Goal: Task Accomplishment & Management: Manage account settings

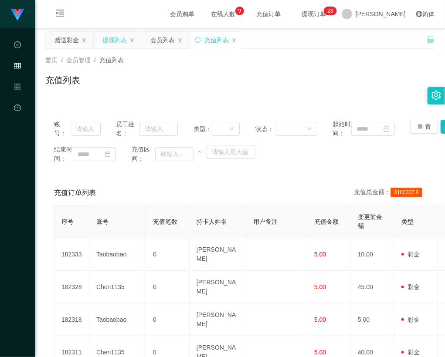
click at [112, 41] on div "提现列表" at bounding box center [114, 40] width 24 height 17
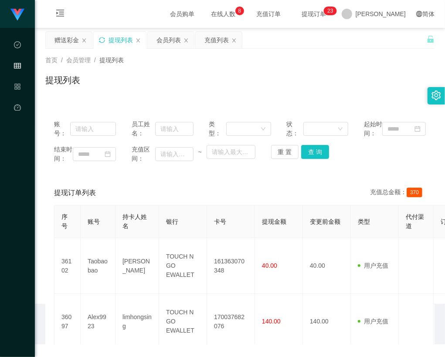
click at [105, 39] on icon "图标: sync" at bounding box center [102, 40] width 6 height 6
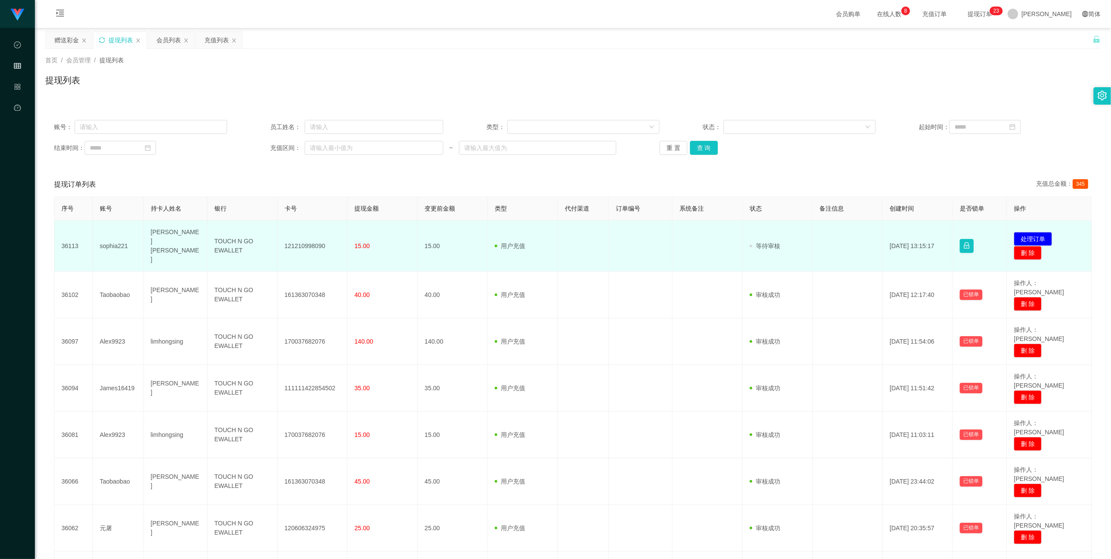
click at [314, 241] on td "121210998090" at bounding box center [313, 246] width 70 height 51
copy td "121210998090"
click at [444, 238] on button "处理订单" at bounding box center [1033, 239] width 38 height 14
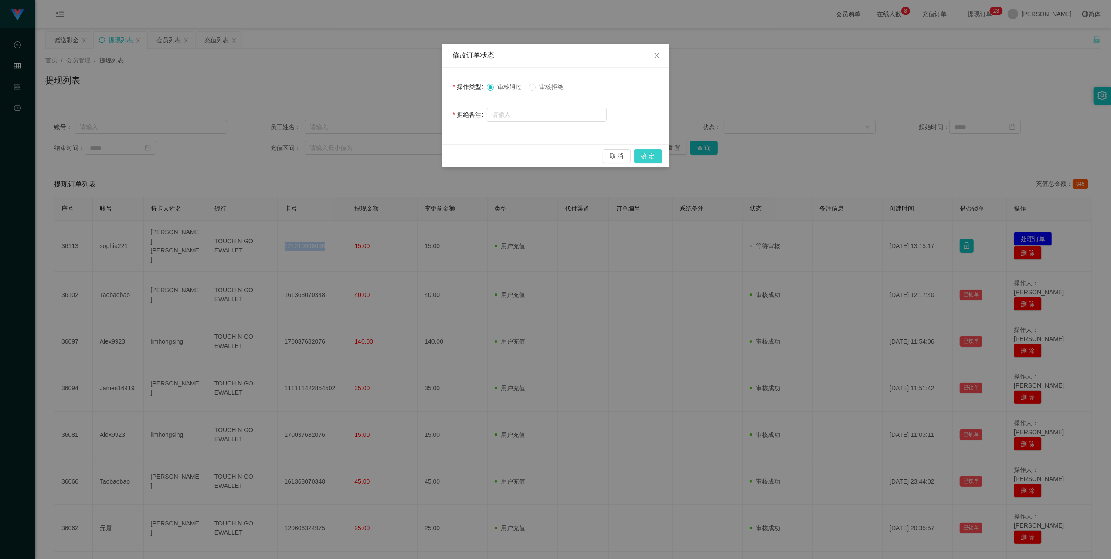
click at [444, 157] on button "确 定" at bounding box center [648, 156] width 28 height 14
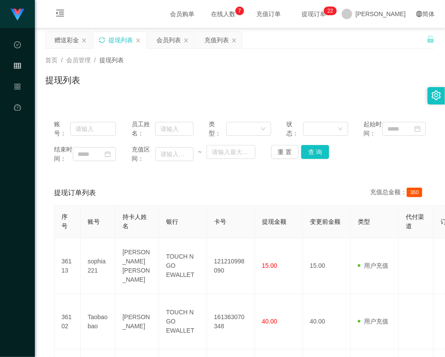
drag, startPoint x: 27, startPoint y: 192, endPoint x: 32, endPoint y: 188, distance: 6.2
click at [28, 192] on div "Shopee Workbench代理端 数据中心 会员管理 产品管理 平台首页" at bounding box center [17, 178] width 35 height 357
click at [102, 39] on icon "图标: sync" at bounding box center [102, 40] width 6 height 6
click at [104, 38] on icon "图标: sync" at bounding box center [102, 40] width 6 height 6
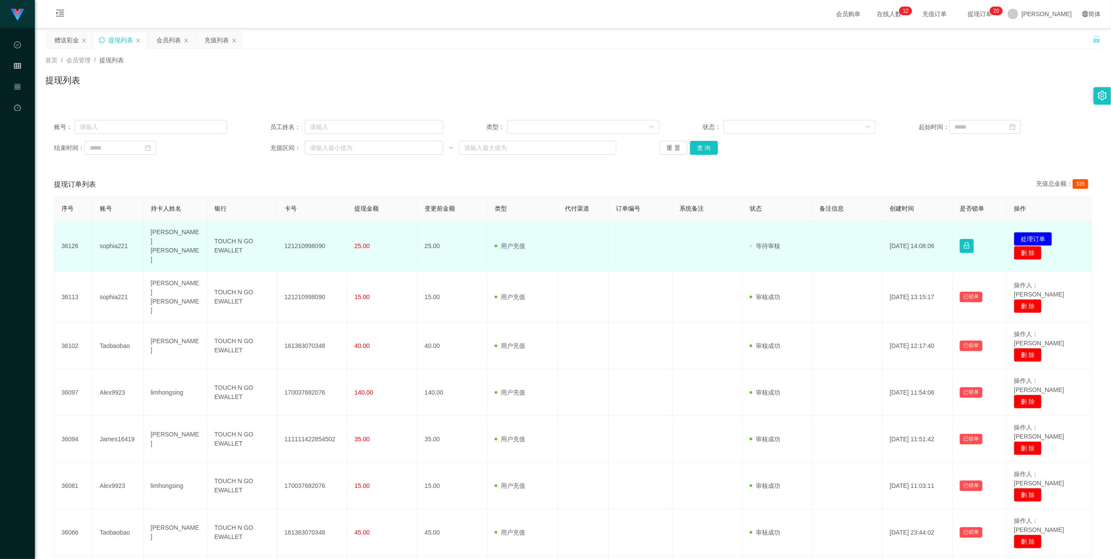
click at [300, 241] on td "121210998090" at bounding box center [313, 246] width 70 height 51
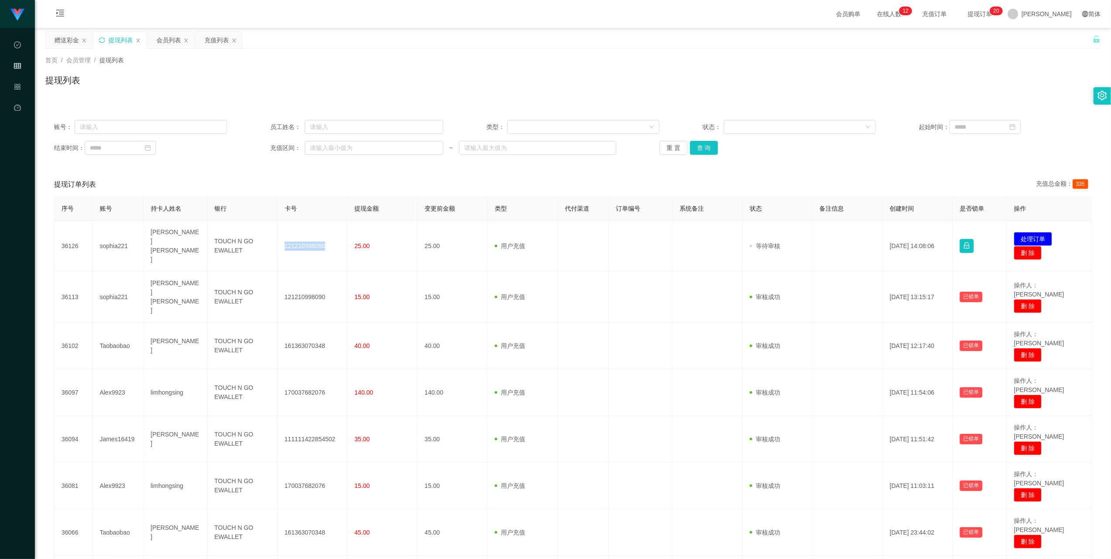
drag, startPoint x: 300, startPoint y: 241, endPoint x: 393, endPoint y: 210, distance: 98.1
click at [300, 241] on td "121210998090" at bounding box center [313, 246] width 70 height 51
copy td "121210998090"
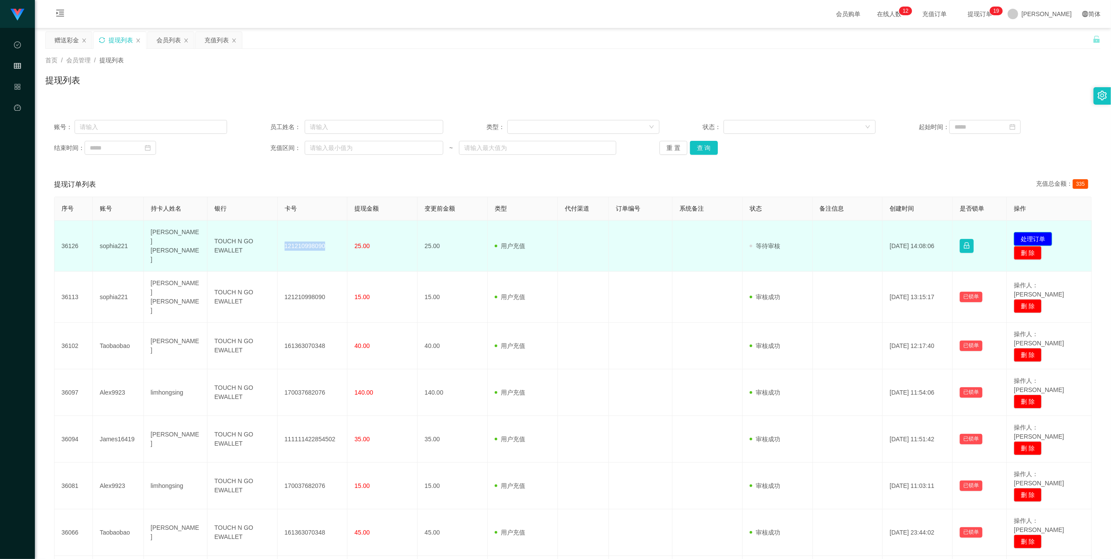
click at [444, 235] on button "处理订单" at bounding box center [1033, 239] width 38 height 14
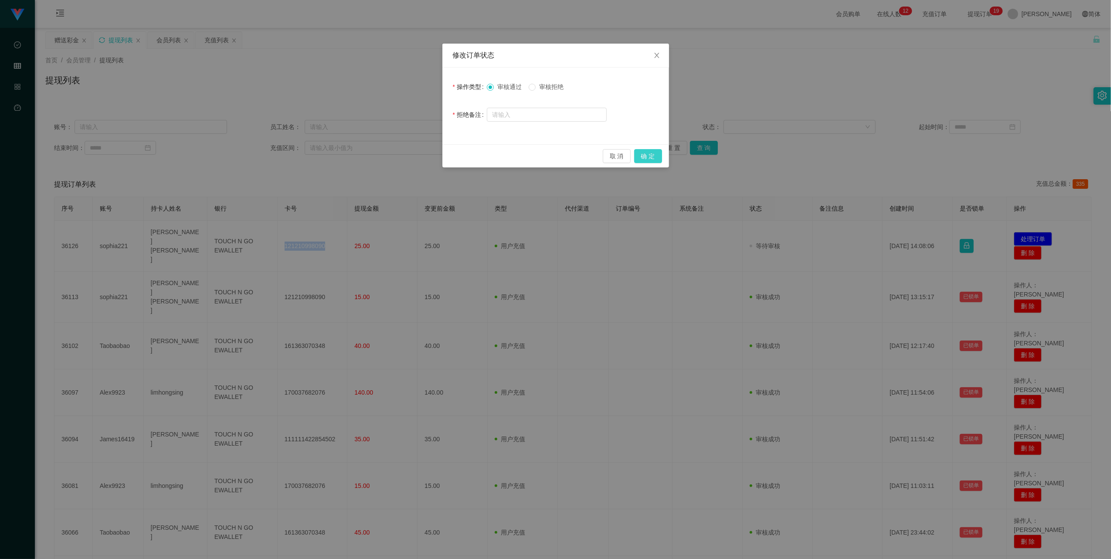
click at [444, 154] on button "确 定" at bounding box center [648, 156] width 28 height 14
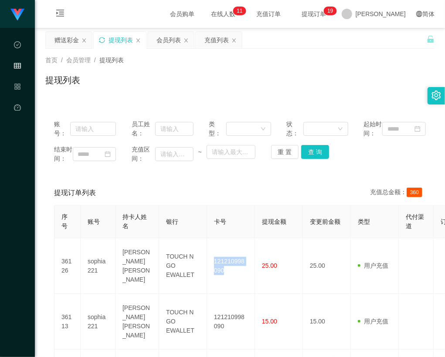
click at [104, 42] on icon "图标: sync" at bounding box center [102, 40] width 6 height 6
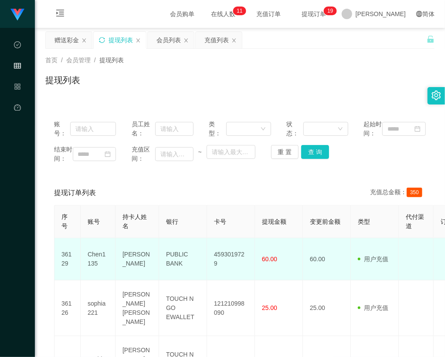
click at [96, 269] on td "Chen1135" at bounding box center [98, 259] width 35 height 42
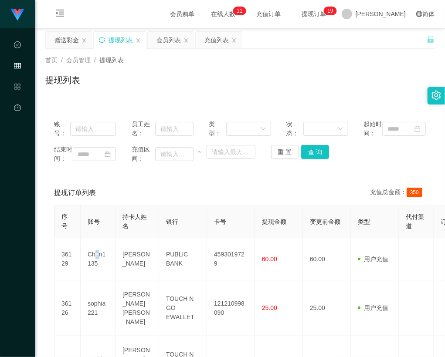
copy td "e"
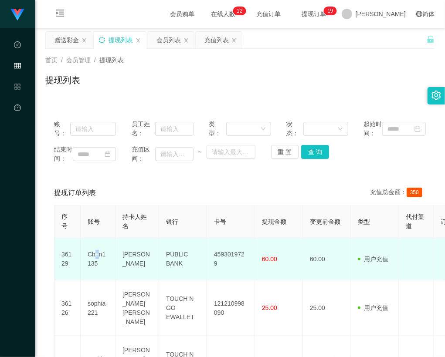
click at [96, 278] on td "Chen1135" at bounding box center [98, 259] width 35 height 42
copy td "Chen1135"
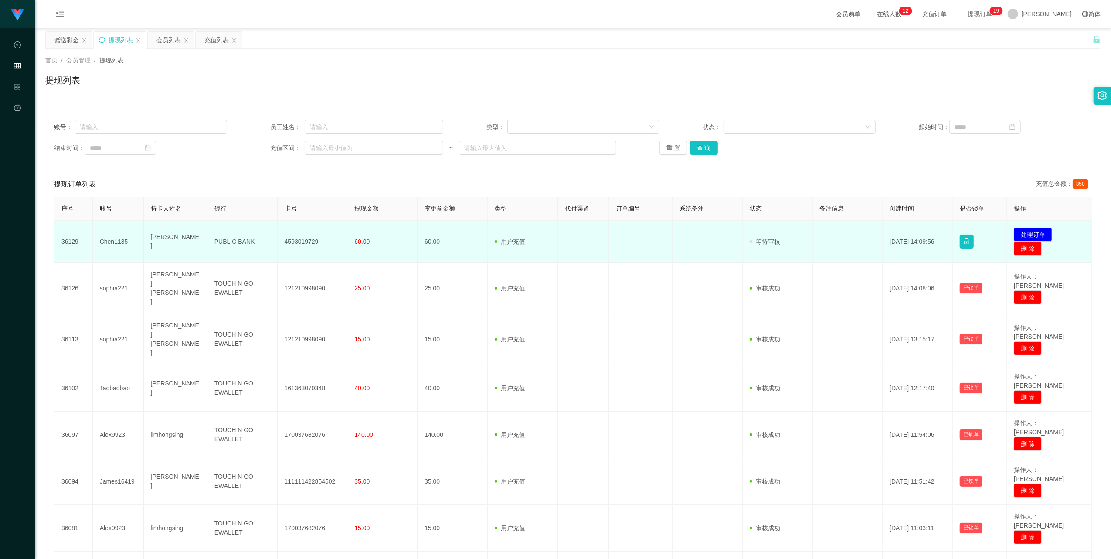
click at [301, 241] on td "4593019729" at bounding box center [313, 242] width 70 height 42
click at [302, 241] on td "4593019729" at bounding box center [313, 242] width 70 height 42
copy td "4593019729"
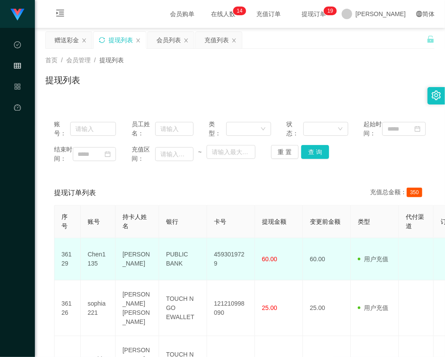
click at [98, 279] on td "Chen1135" at bounding box center [98, 259] width 35 height 42
click at [98, 274] on td "Chen1135" at bounding box center [98, 259] width 35 height 42
click at [97, 274] on td "Chen1135" at bounding box center [98, 259] width 35 height 42
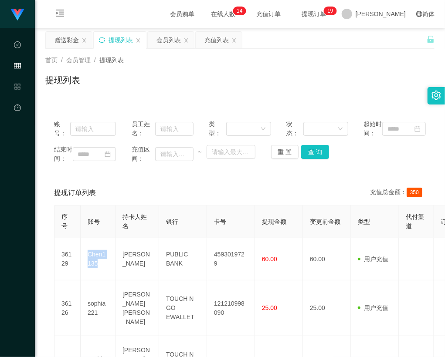
copy td "Chen1135"
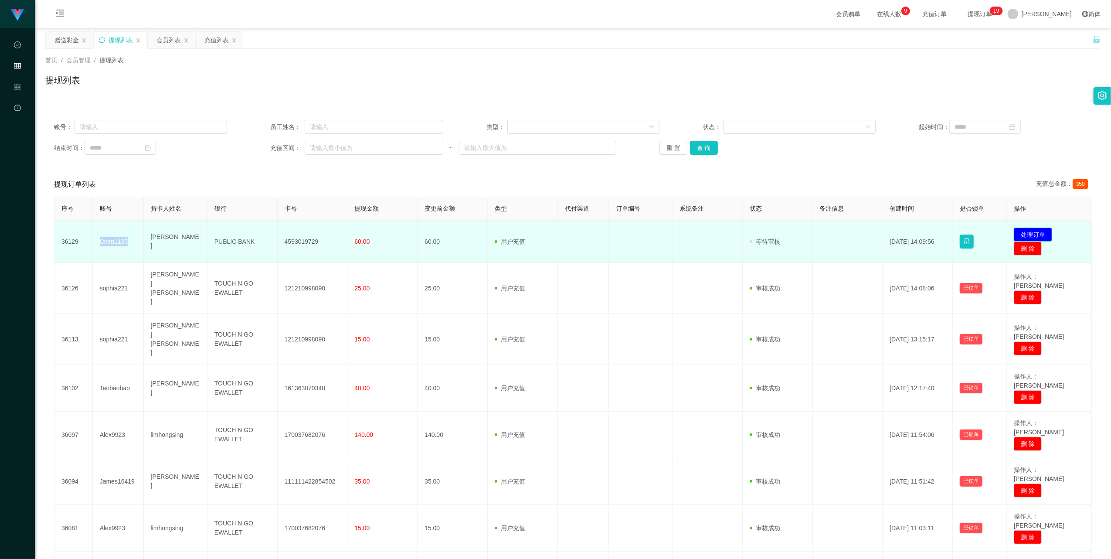
click at [444, 234] on button "处理订单" at bounding box center [1033, 234] width 38 height 14
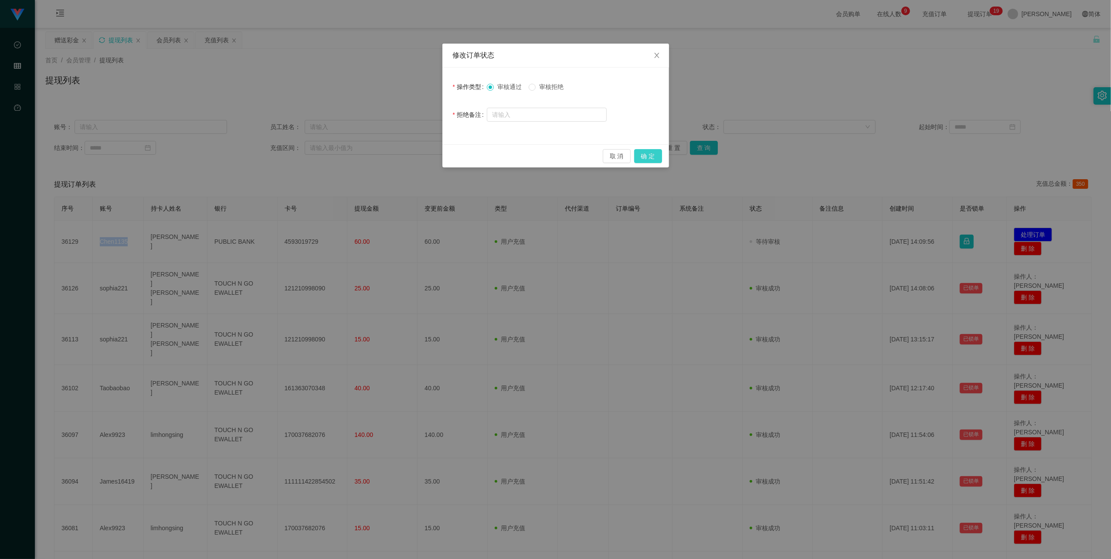
click at [444, 157] on button "确 定" at bounding box center [648, 156] width 28 height 14
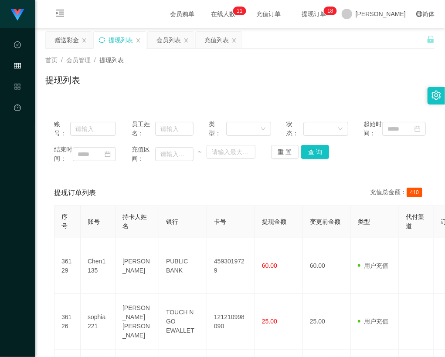
click at [387, 70] on div "首页 / 会员管理 / 提现列表 / 提现列表" at bounding box center [239, 75] width 389 height 38
drag, startPoint x: 103, startPoint y: 41, endPoint x: 113, endPoint y: 35, distance: 11.5
click at [103, 41] on icon "图标: sync" at bounding box center [102, 40] width 6 height 6
click at [100, 39] on icon "图标: sync" at bounding box center [102, 40] width 6 height 6
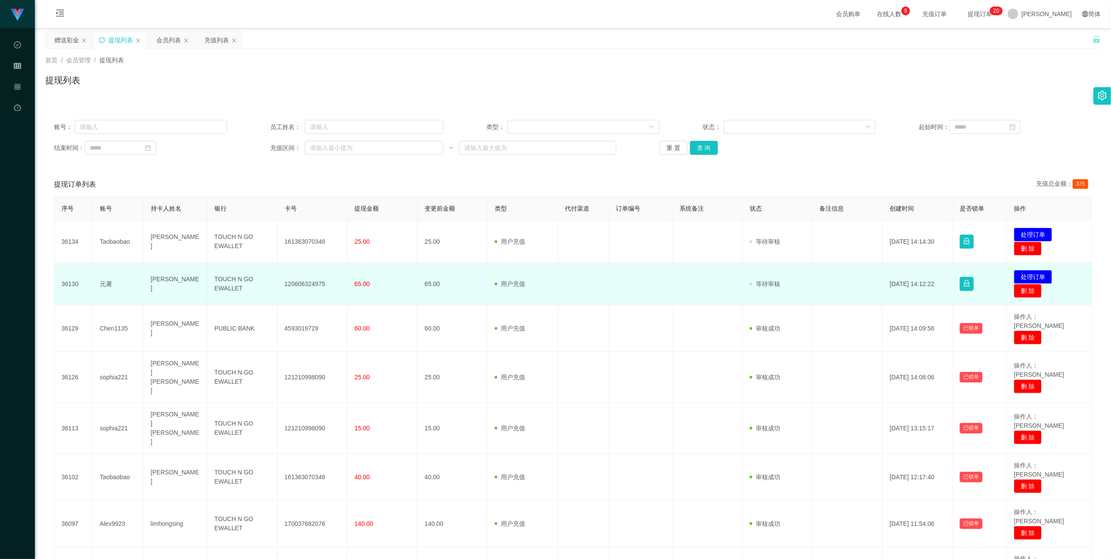
click at [105, 281] on td "元屠" at bounding box center [118, 284] width 51 height 42
click at [119, 288] on td "元屠" at bounding box center [118, 284] width 51 height 42
drag, startPoint x: 111, startPoint y: 285, endPoint x: 102, endPoint y: 283, distance: 8.8
click at [102, 283] on td "元屠" at bounding box center [118, 284] width 51 height 42
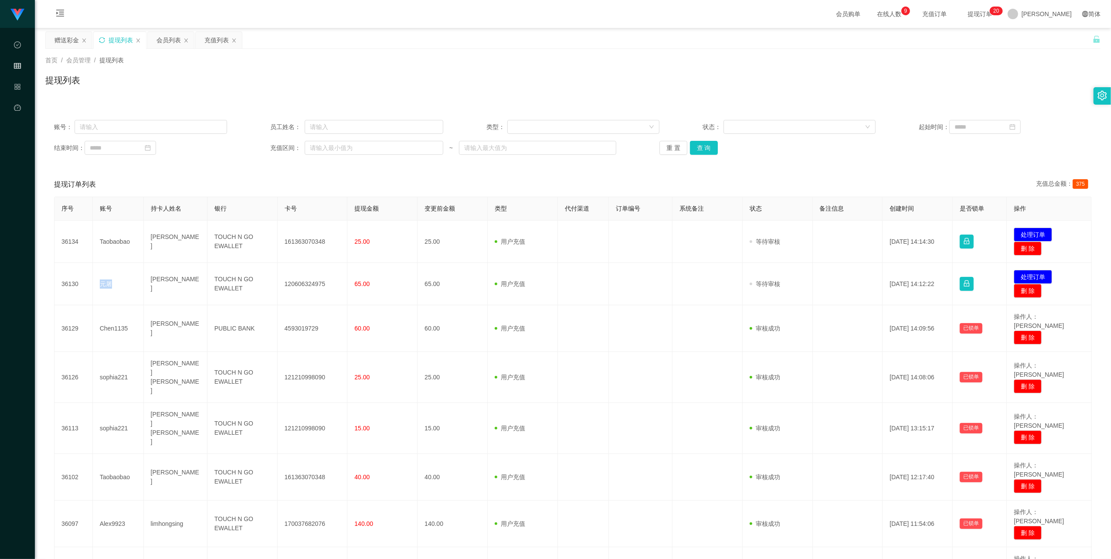
copy td "元屠"
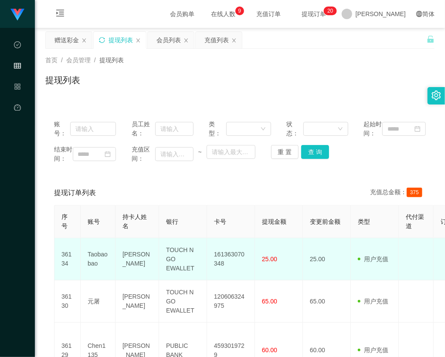
click at [95, 268] on td "Taobaobao" at bounding box center [98, 259] width 35 height 42
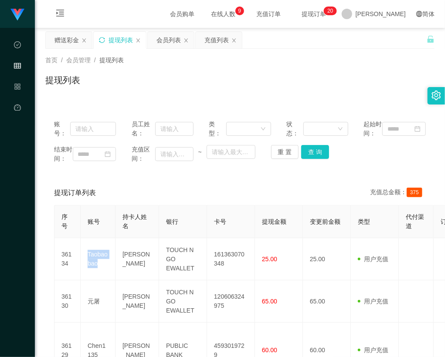
copy td "Taobaobao"
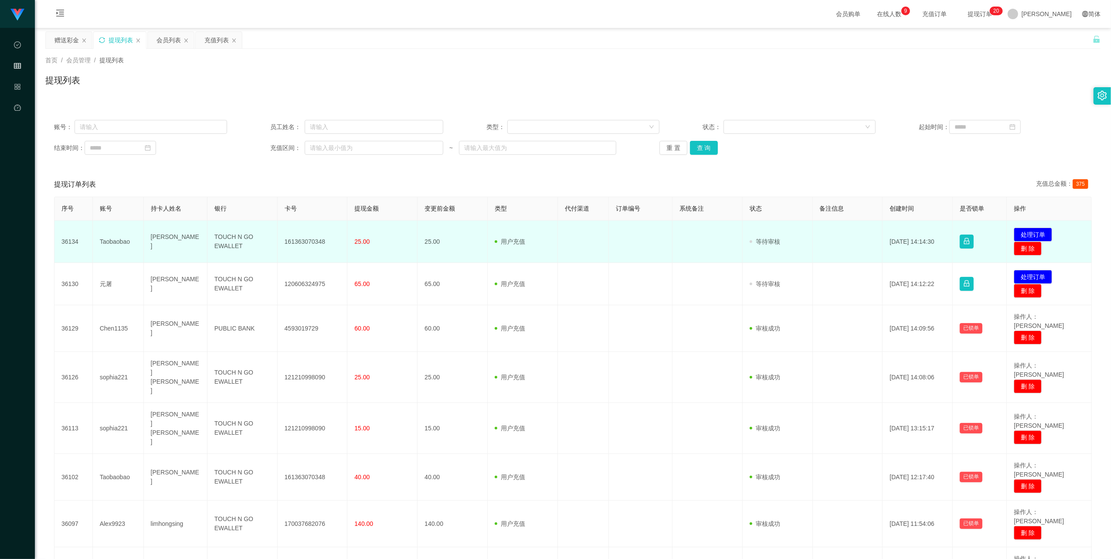
click at [317, 241] on td "161363070348" at bounding box center [313, 242] width 70 height 42
copy td "161363070348"
click at [444, 234] on button "处理订单" at bounding box center [1033, 234] width 38 height 14
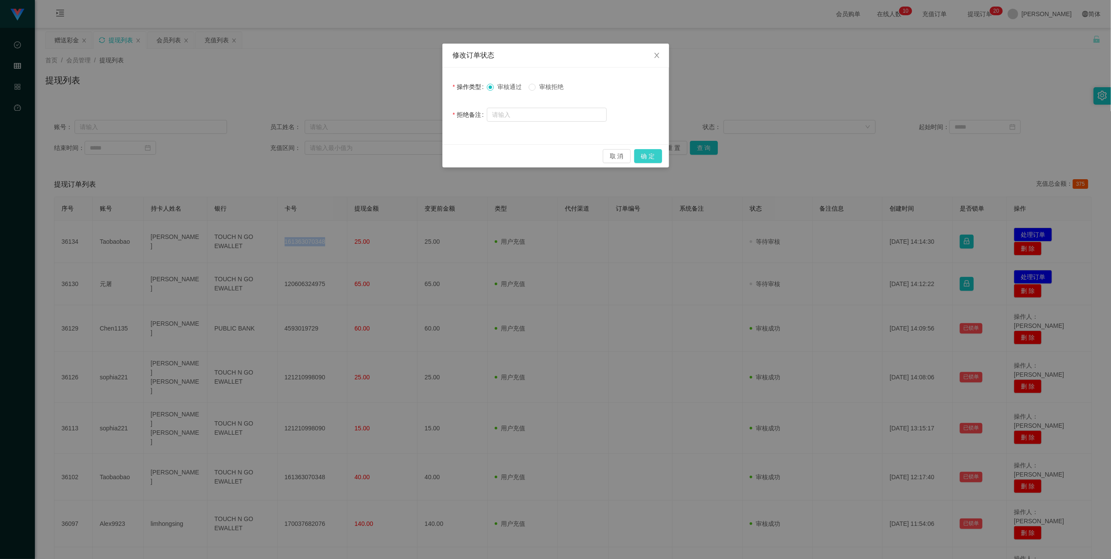
click at [444, 152] on button "确 定" at bounding box center [648, 156] width 28 height 14
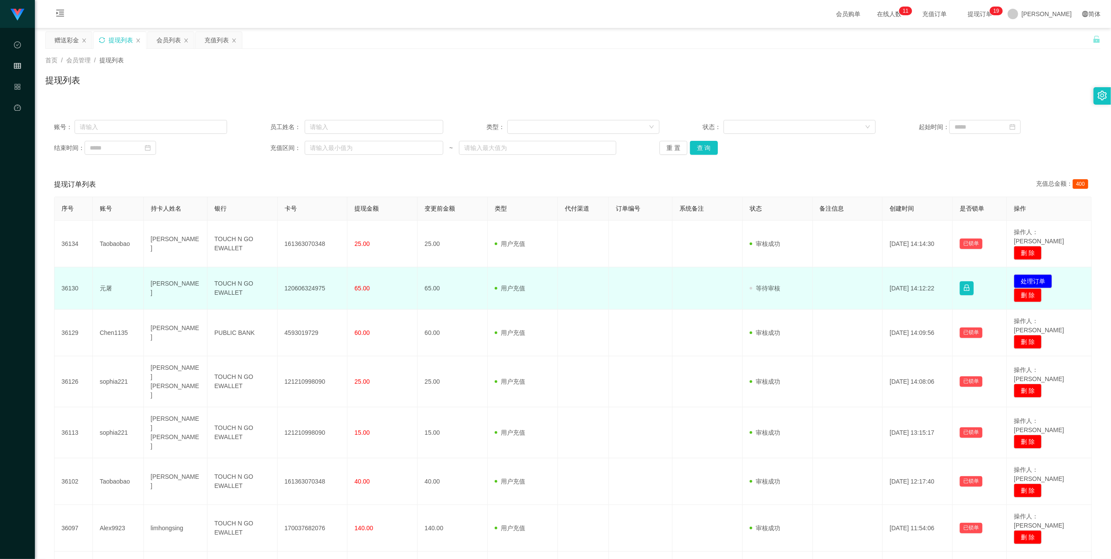
click at [297, 280] on td "120606324975" at bounding box center [313, 288] width 70 height 42
copy td "120606324975"
click at [304, 281] on td "120606324975" at bounding box center [313, 288] width 70 height 42
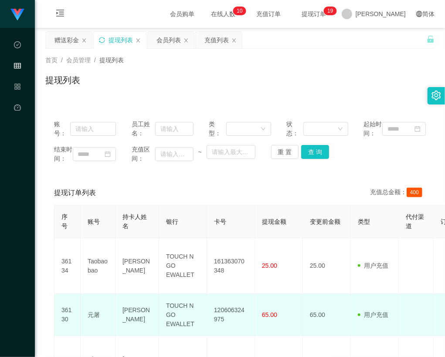
click at [96, 316] on td "元屠" at bounding box center [98, 315] width 35 height 42
drag, startPoint x: 96, startPoint y: 316, endPoint x: 105, endPoint y: 320, distance: 9.4
click at [105, 320] on td "元屠" at bounding box center [98, 315] width 35 height 42
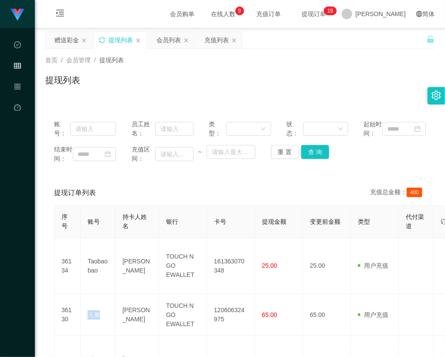
drag, startPoint x: 85, startPoint y: 316, endPoint x: 14, endPoint y: 323, distance: 71.8
click at [105, 319] on td "元屠" at bounding box center [98, 315] width 35 height 42
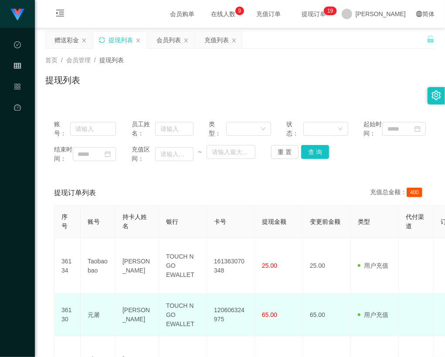
click at [138, 317] on td "[PERSON_NAME]" at bounding box center [137, 315] width 44 height 42
drag, startPoint x: 125, startPoint y: 314, endPoint x: 136, endPoint y: 323, distance: 14.6
click at [136, 323] on td "[PERSON_NAME]" at bounding box center [137, 315] width 44 height 42
drag, startPoint x: 166, startPoint y: 307, endPoint x: 197, endPoint y: 328, distance: 37.1
click at [197, 328] on td "TOUCH N GO EWALLET" at bounding box center [183, 315] width 48 height 42
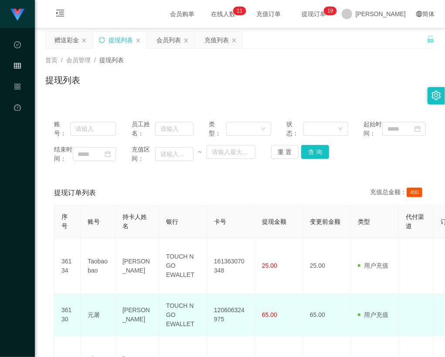
click at [221, 316] on td "120606324975" at bounding box center [231, 315] width 48 height 42
click at [89, 321] on td "元屠" at bounding box center [98, 315] width 35 height 42
click at [93, 320] on td "元屠" at bounding box center [98, 315] width 35 height 42
drag, startPoint x: 88, startPoint y: 320, endPoint x: 108, endPoint y: 322, distance: 20.2
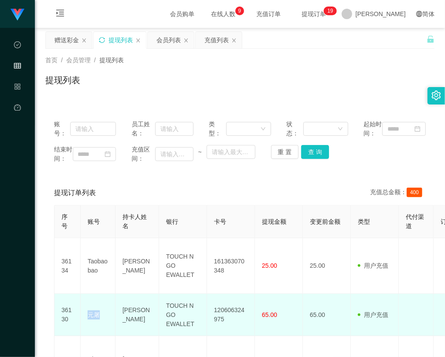
click at [108, 322] on td "元屠" at bounding box center [98, 315] width 35 height 42
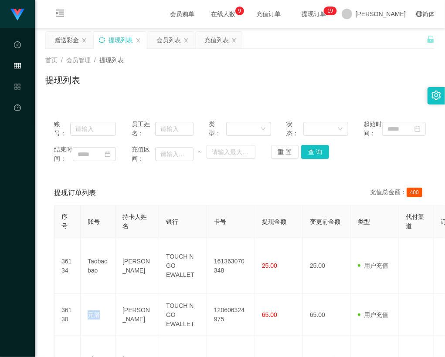
click at [102, 39] on icon "图标: sync" at bounding box center [102, 40] width 6 height 6
click at [103, 42] on icon "图标: sync" at bounding box center [102, 40] width 6 height 6
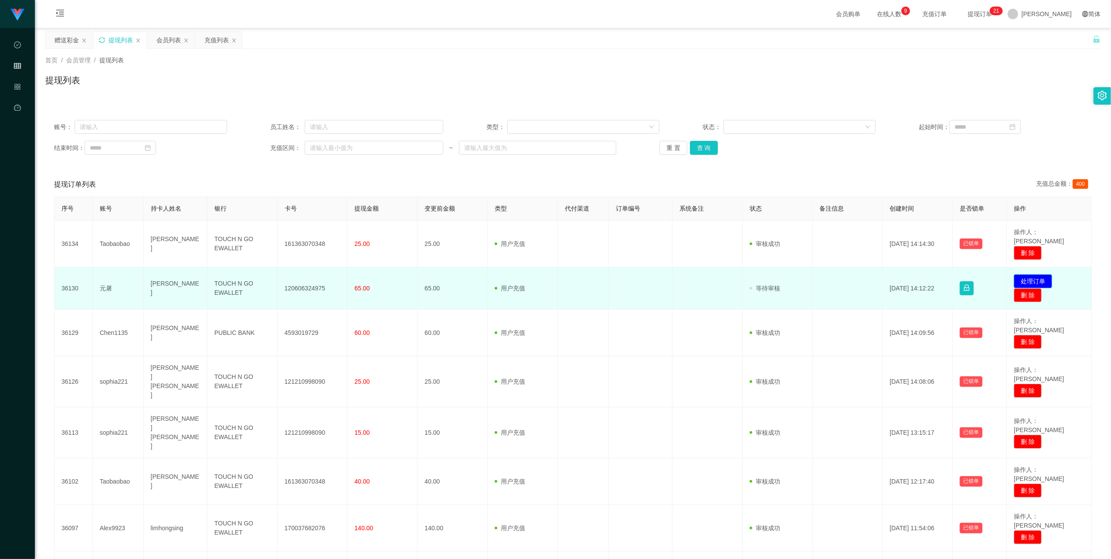
click at [444, 274] on button "处理订单" at bounding box center [1033, 281] width 38 height 14
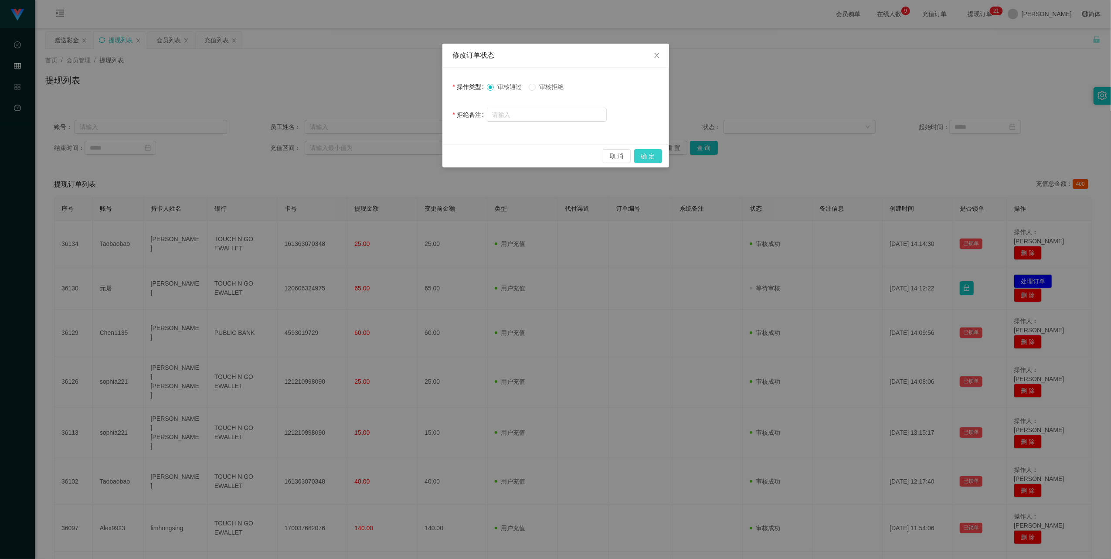
click at [444, 156] on button "确 定" at bounding box center [648, 156] width 28 height 14
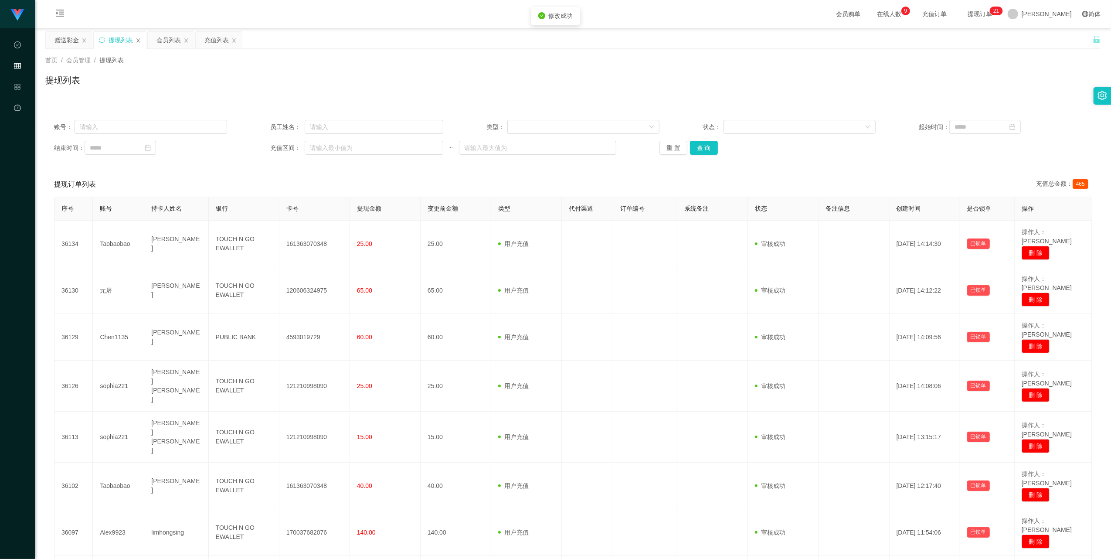
drag, startPoint x: 103, startPoint y: 37, endPoint x: 137, endPoint y: 42, distance: 34.3
click at [103, 39] on icon "图标: sync" at bounding box center [102, 40] width 6 height 6
